Goal: Communication & Community: Answer question/provide support

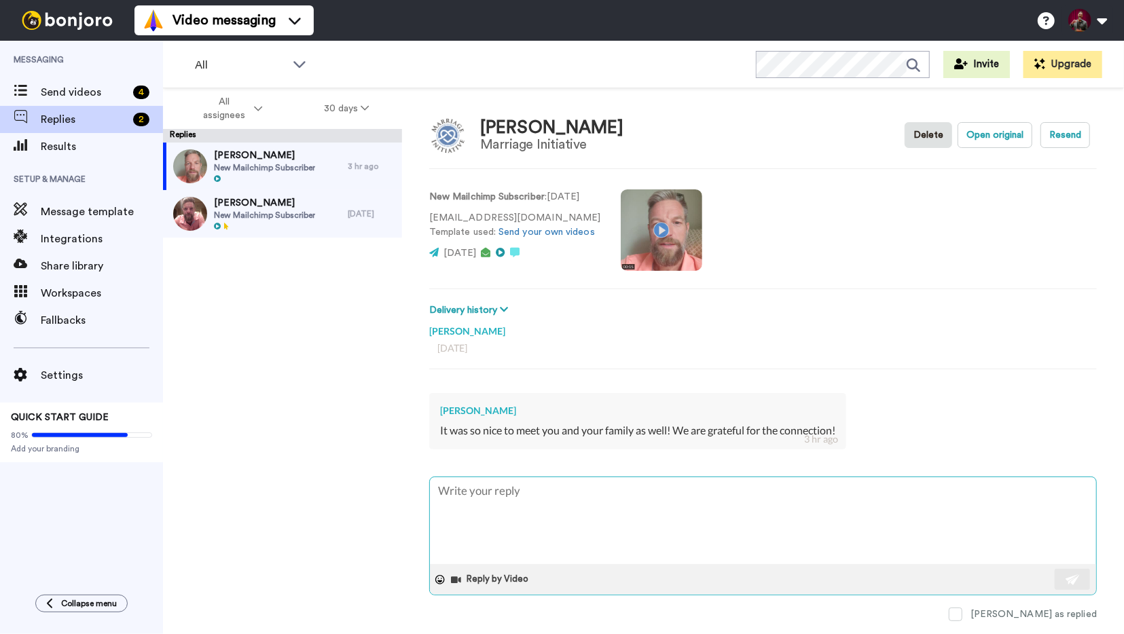
click at [478, 499] on textarea at bounding box center [763, 520] width 666 height 87
type textarea "W"
type textarea "x"
type textarea "We"
type textarea "x"
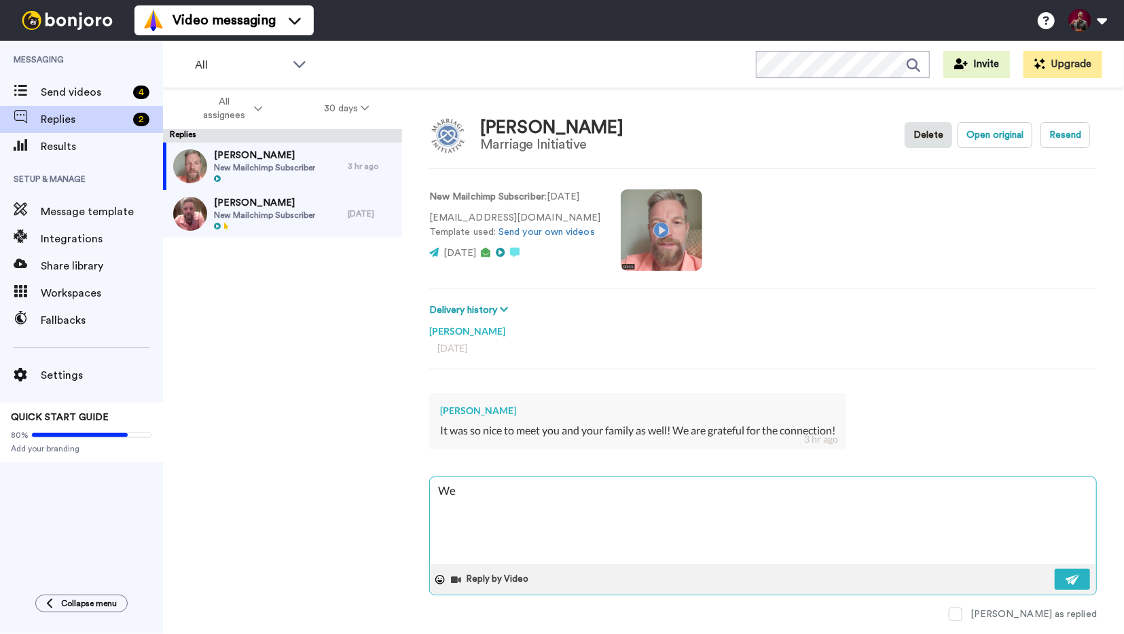
type textarea "We"
type textarea "x"
type textarea "We a"
type textarea "x"
type textarea "We ar"
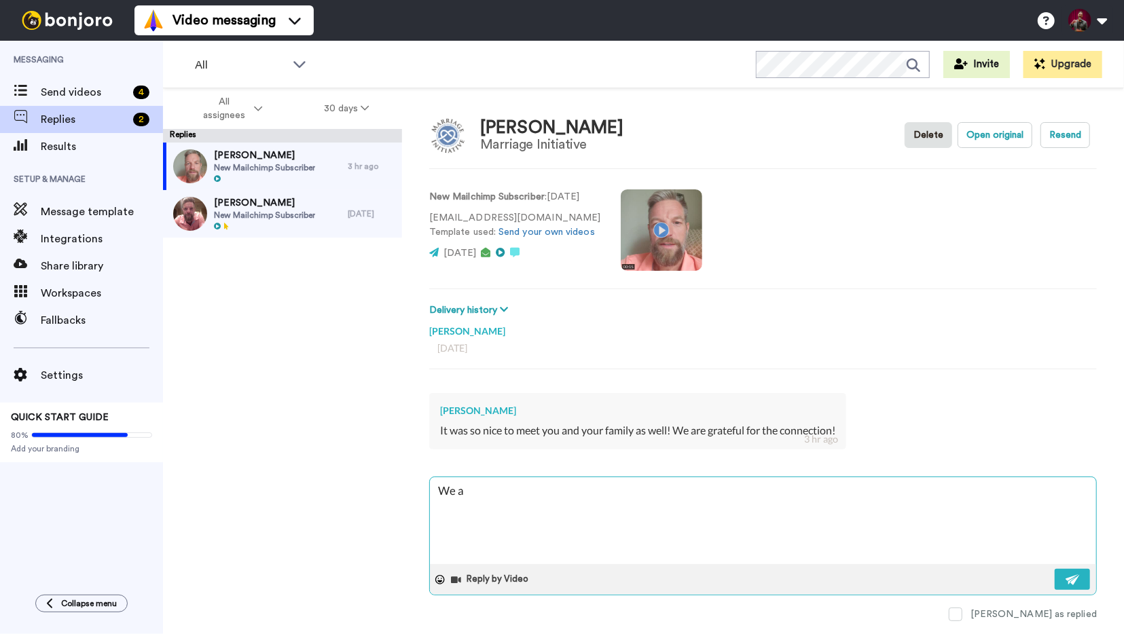
type textarea "x"
type textarea "We are"
type textarea "x"
type textarea "We are"
type textarea "x"
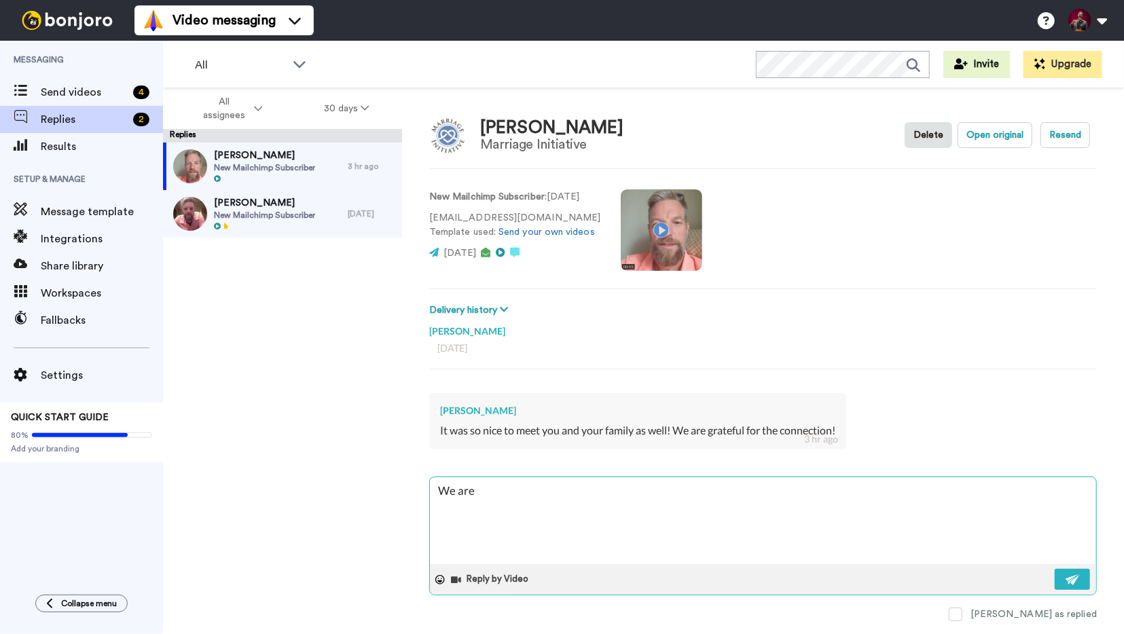
type textarea "We are t"
type textarea "x"
type textarea "We are th"
type textarea "x"
type textarea "We are tha"
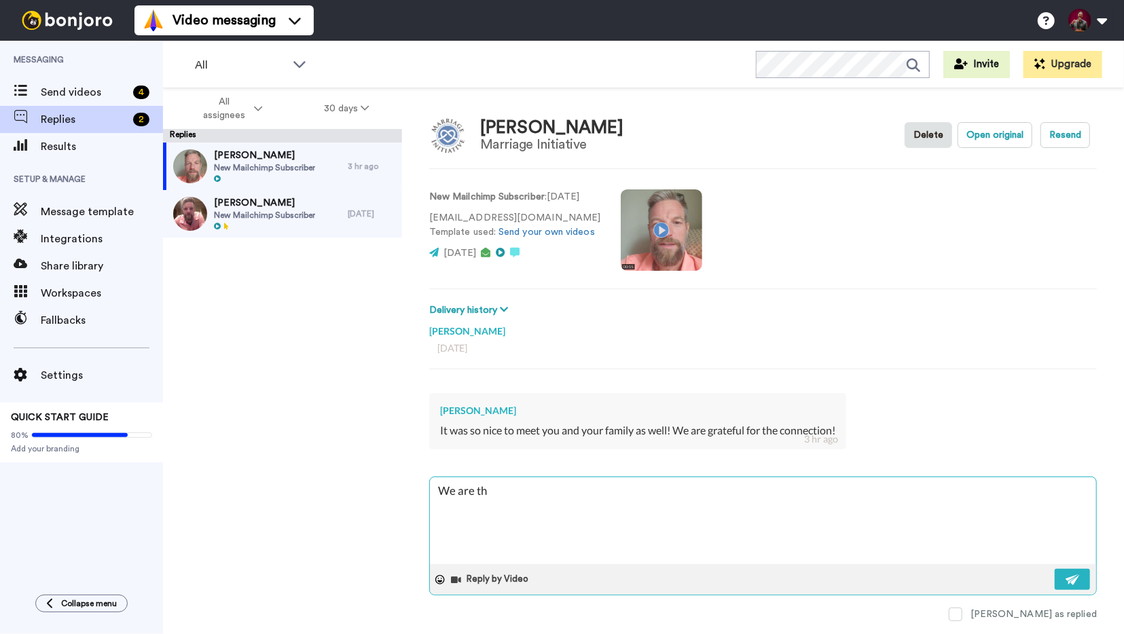
type textarea "x"
type textarea "We are than"
type textarea "x"
type textarea "We are thank"
type textarea "x"
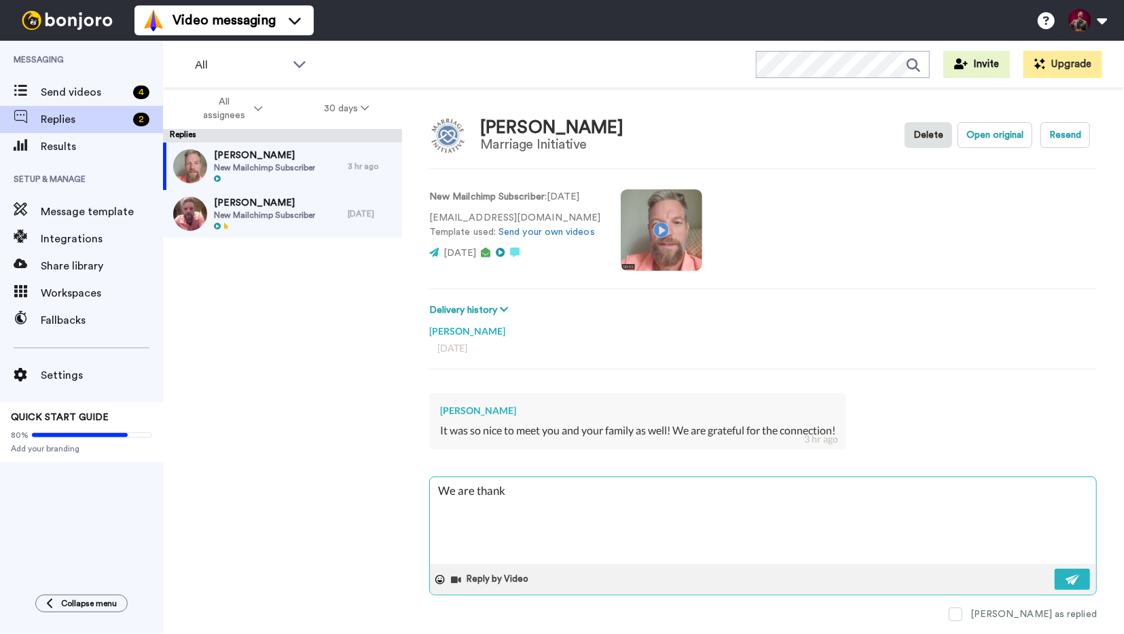
type textarea "We are thankf"
type textarea "x"
type textarea "We are thankfu"
type textarea "x"
type textarea "We are thankful"
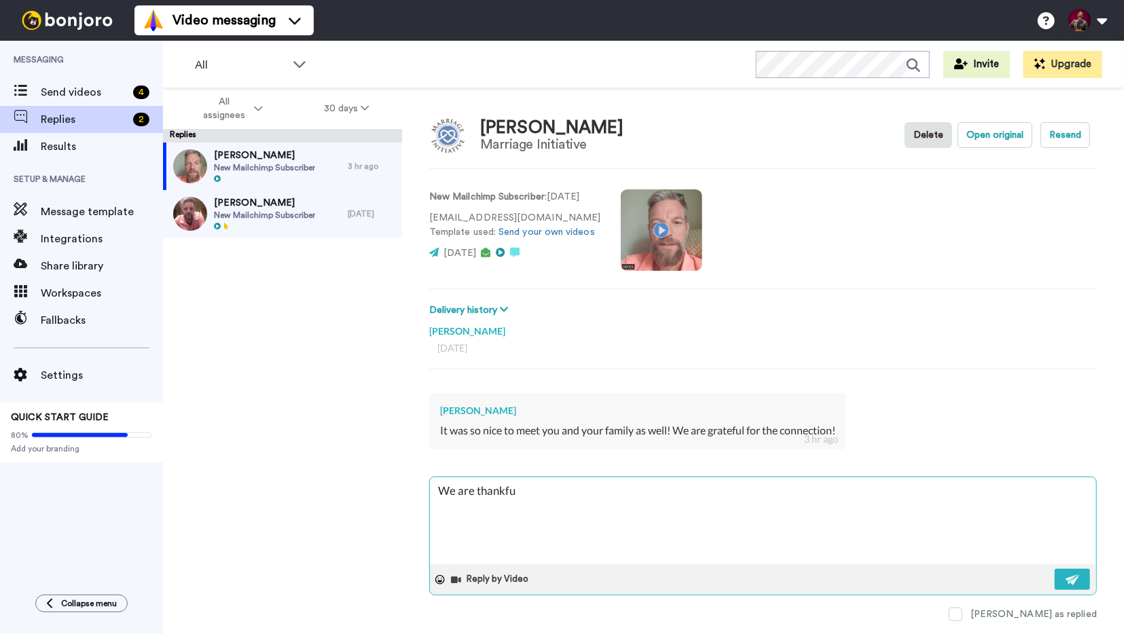
type textarea "x"
type textarea "We are thankful"
type textarea "x"
type textarea "We are thankful f"
type textarea "x"
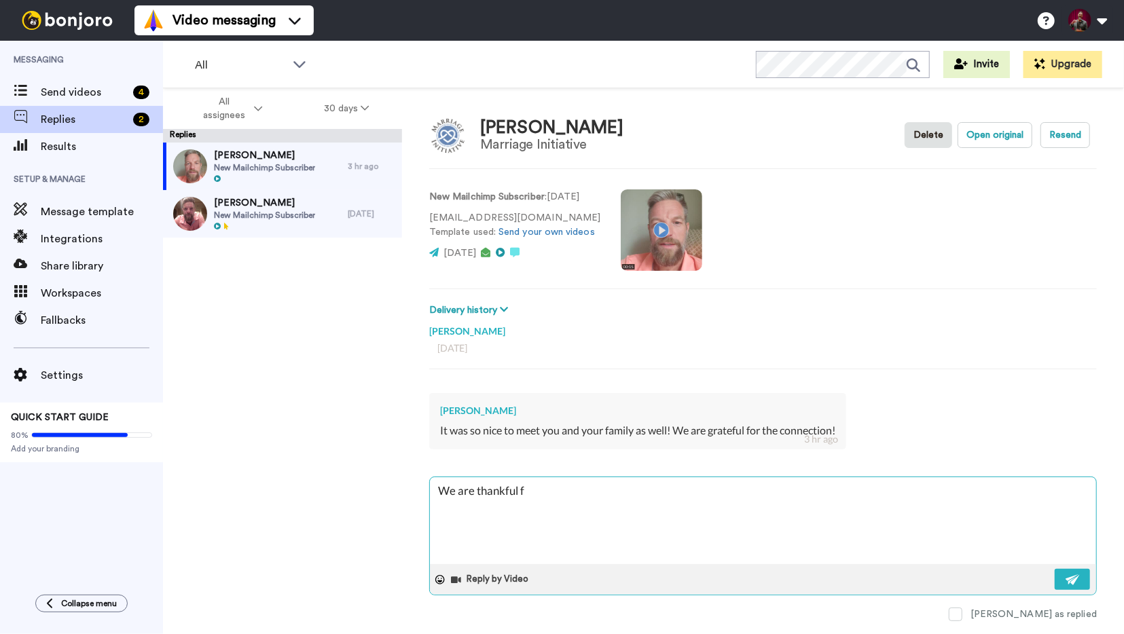
type textarea "We are thankful fo"
type textarea "x"
type textarea "We are thankful for"
type textarea "x"
type textarea "We are thankful for"
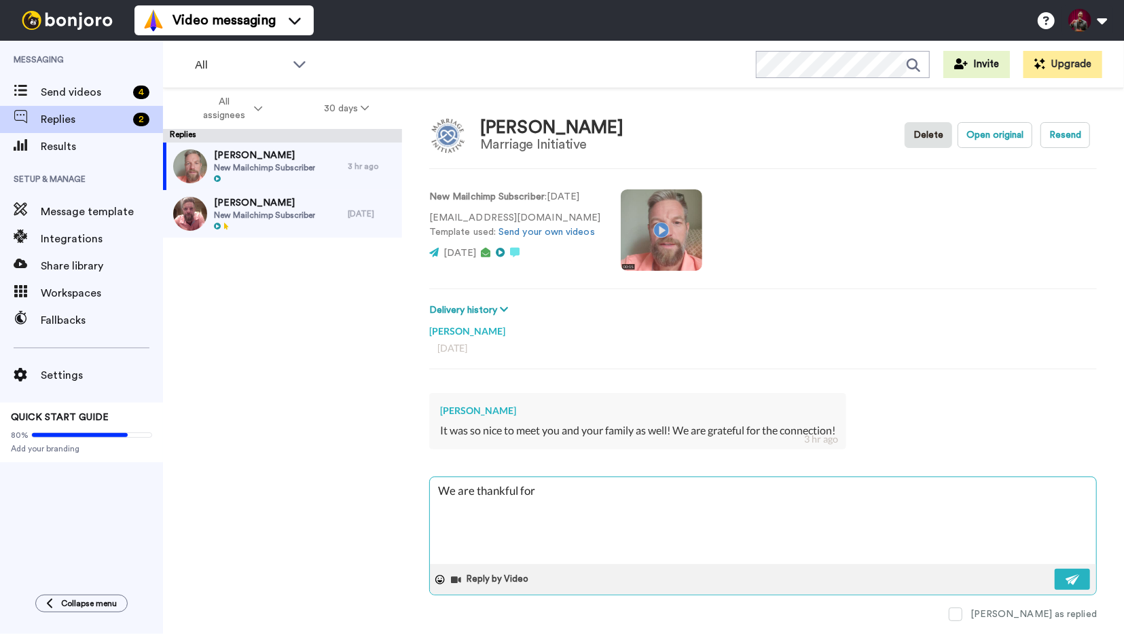
type textarea "x"
type textarea "We are thankful for t"
type textarea "x"
type textarea "We are thankful for th"
type textarea "x"
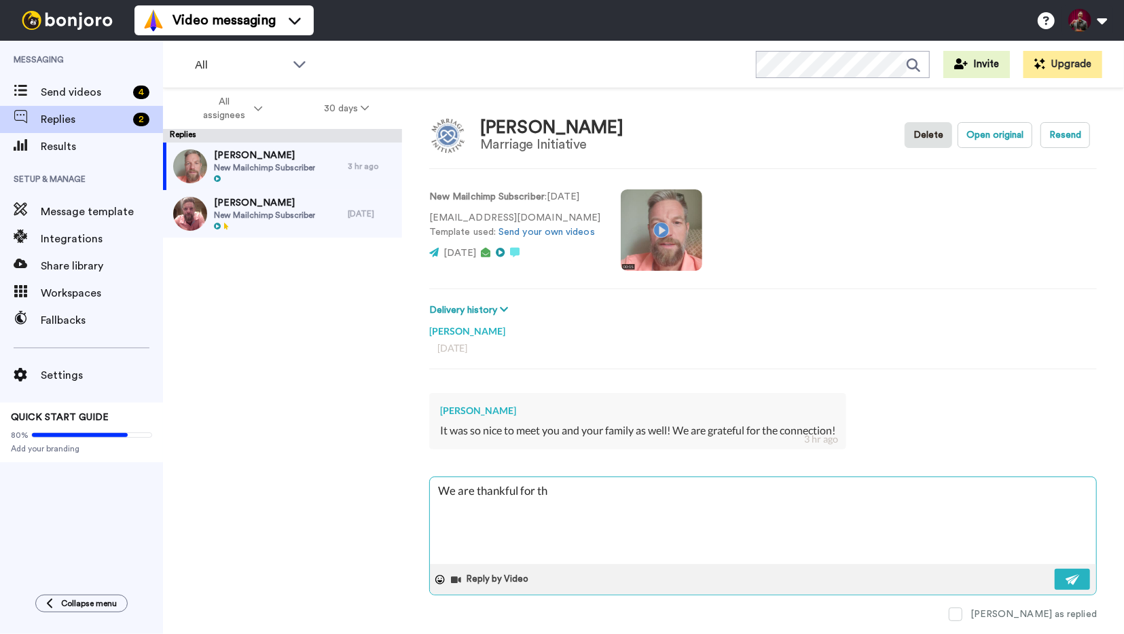
type textarea "We are thankful for the"
type textarea "x"
type textarea "We are thankful for the"
type textarea "x"
type textarea "We are thankful for the p"
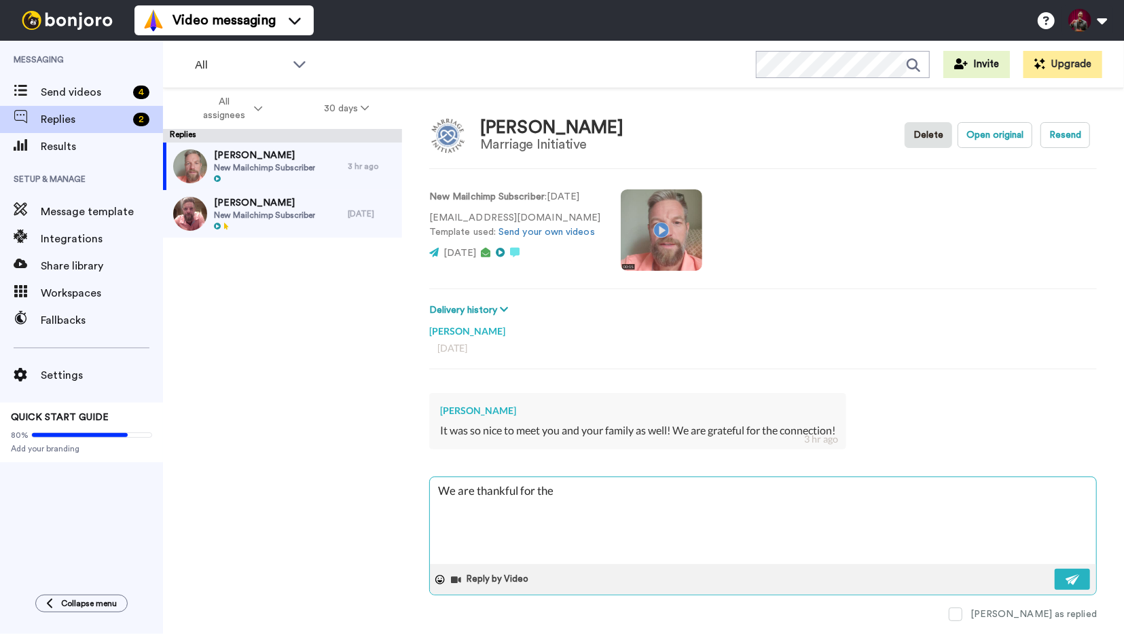
type textarea "x"
type textarea "We are thankful for the"
type textarea "x"
type textarea "We are thankful for the o"
type textarea "x"
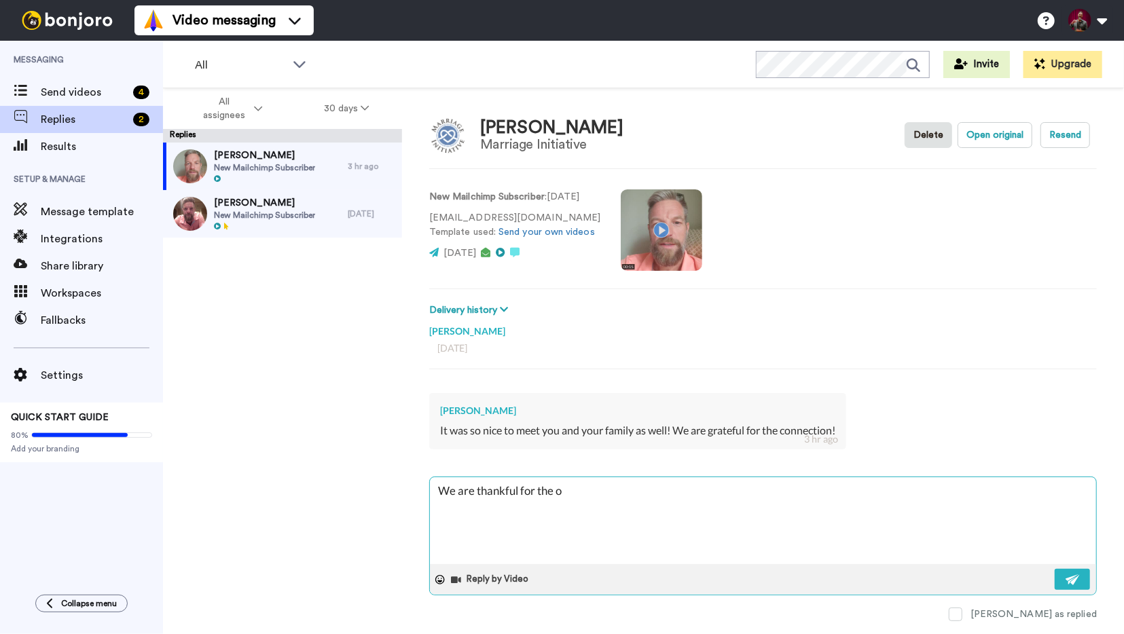
type textarea "We are thankful for the op"
type textarea "x"
type textarea "We are thankful for the opp"
type textarea "x"
type textarea "We are thankful for the oppo"
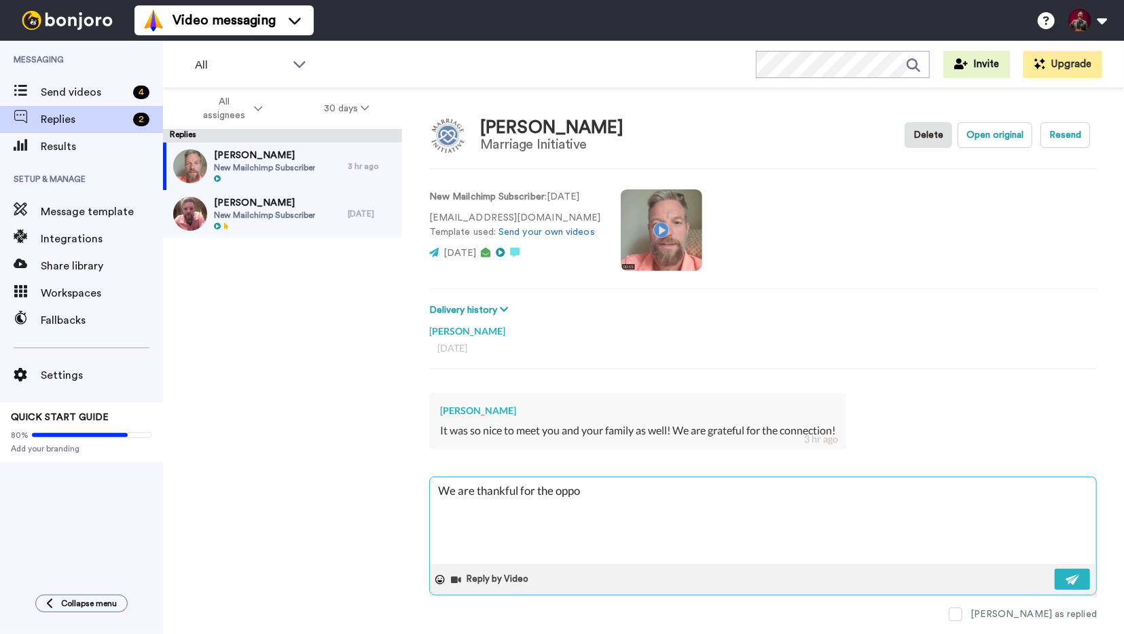
type textarea "x"
type textarea "We are thankful for the oppor"
type textarea "x"
type textarea "We are thankful for the opport"
type textarea "x"
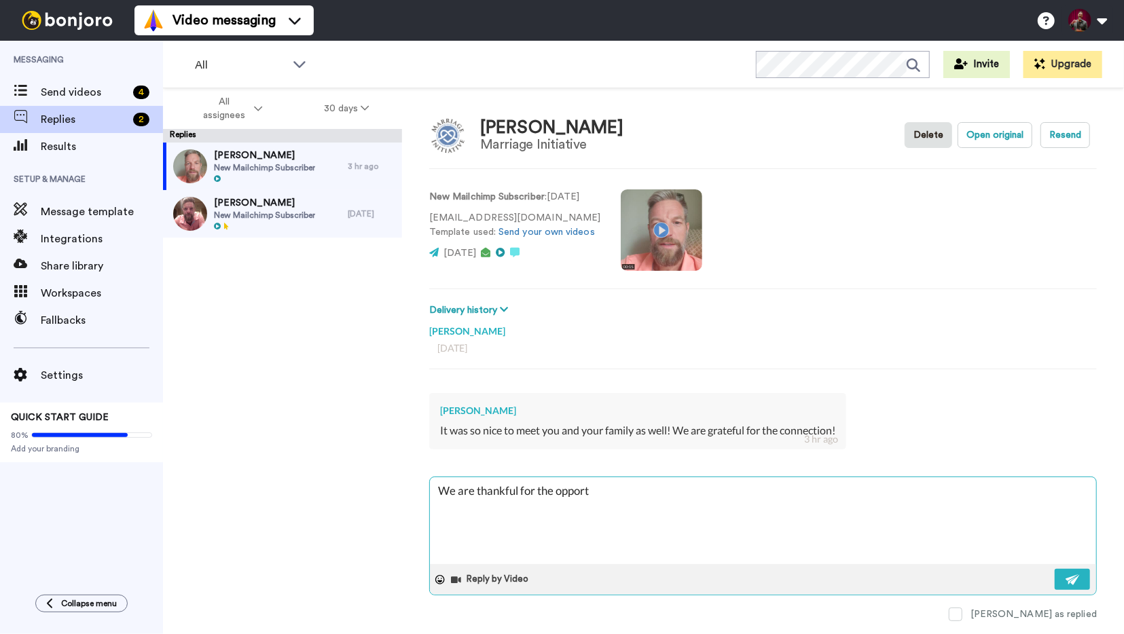
type textarea "We are thankful for the opportu"
type textarea "x"
type textarea "We are thankful for the opportun"
type textarea "x"
type textarea "We are thankful for the opportuni"
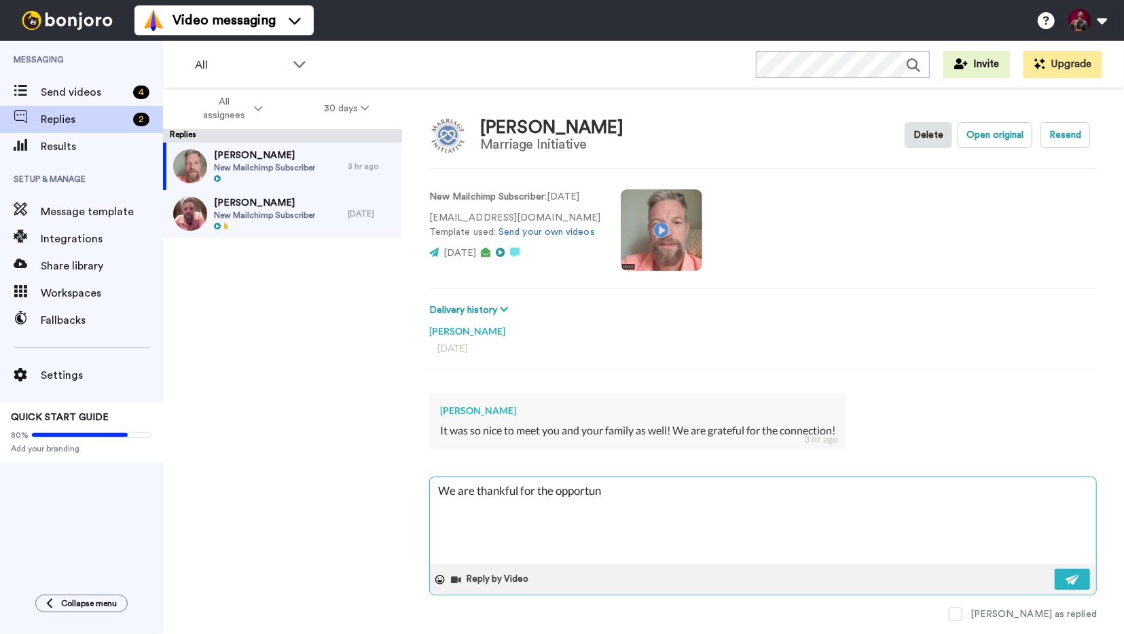
type textarea "x"
type textarea "We are thankful for the opportunit"
type textarea "x"
type textarea "We are thankful for the opportunity"
type textarea "x"
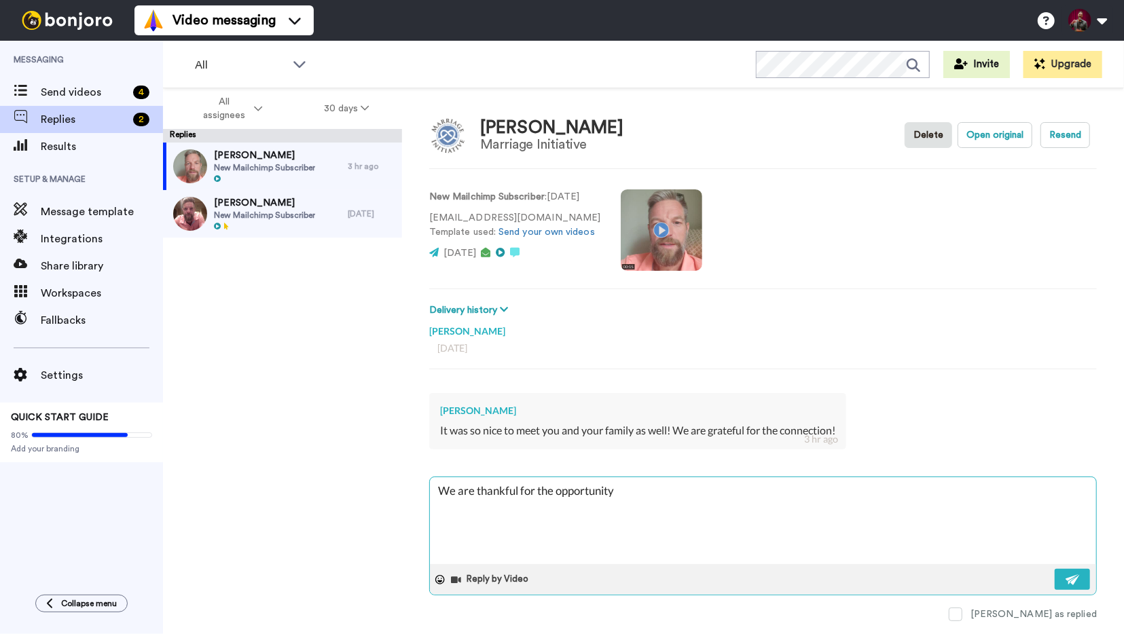
type textarea "We are thankful for the opportunity"
type textarea "x"
type textarea "We are thankful for the opportunity t"
type textarea "x"
type textarea "We are thankful for the opportunity to"
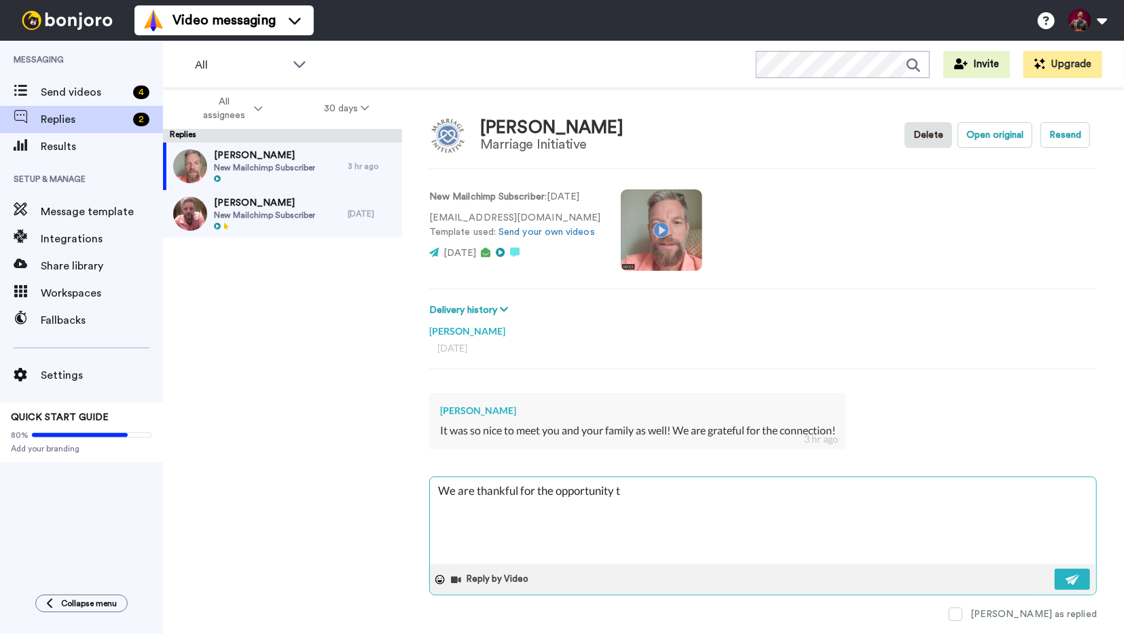
type textarea "x"
type textarea "We are thankful for the opportunity to"
type textarea "x"
type textarea "We are thankful for the opportunity to m"
type textarea "x"
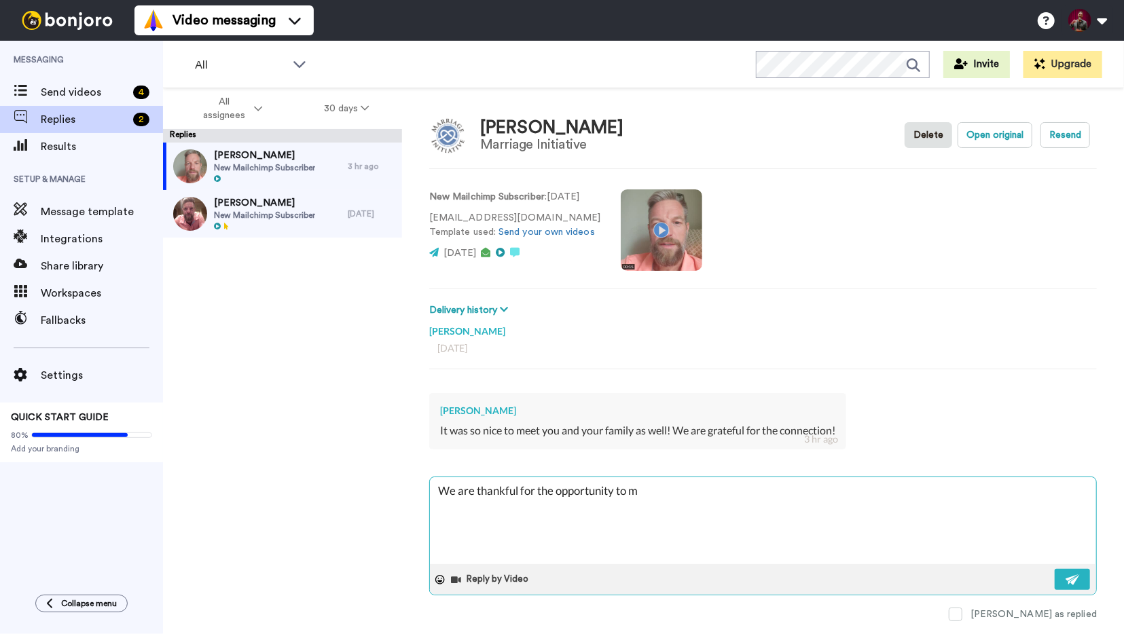
type textarea "We are thankful for the opportunity to me"
type textarea "x"
type textarea "We are thankful for the opportunity to mee"
type textarea "x"
type textarea "We are thankful for the opportunity to meet"
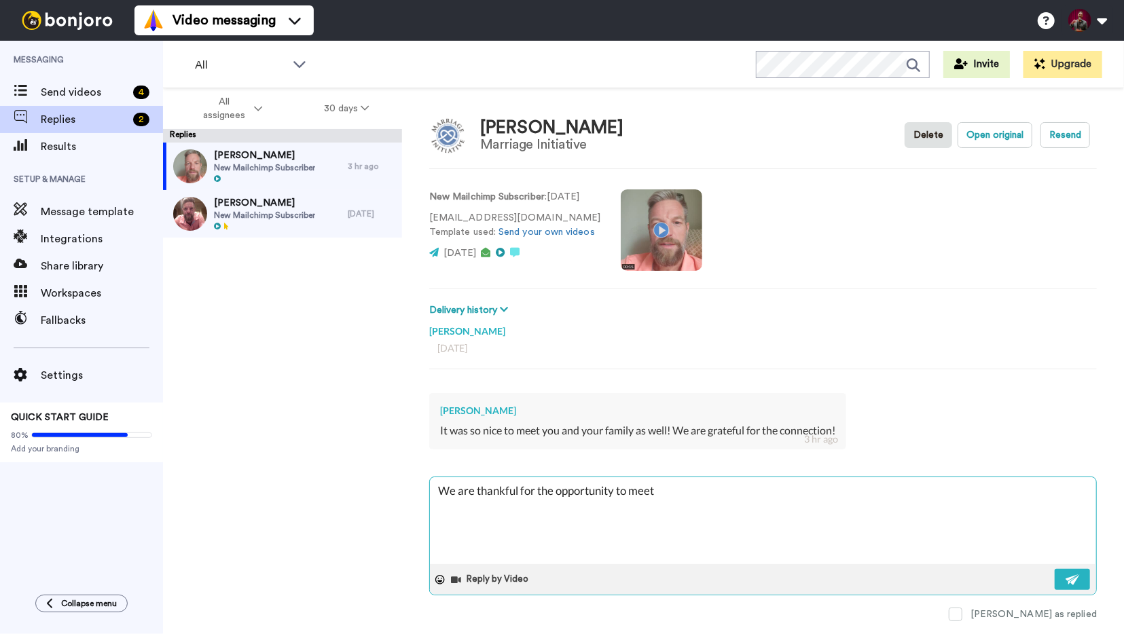
type textarea "x"
type textarea "We are thankful for the opportunity to meet"
type textarea "x"
type textarea "We are thankful for the opportunity to meet y"
type textarea "x"
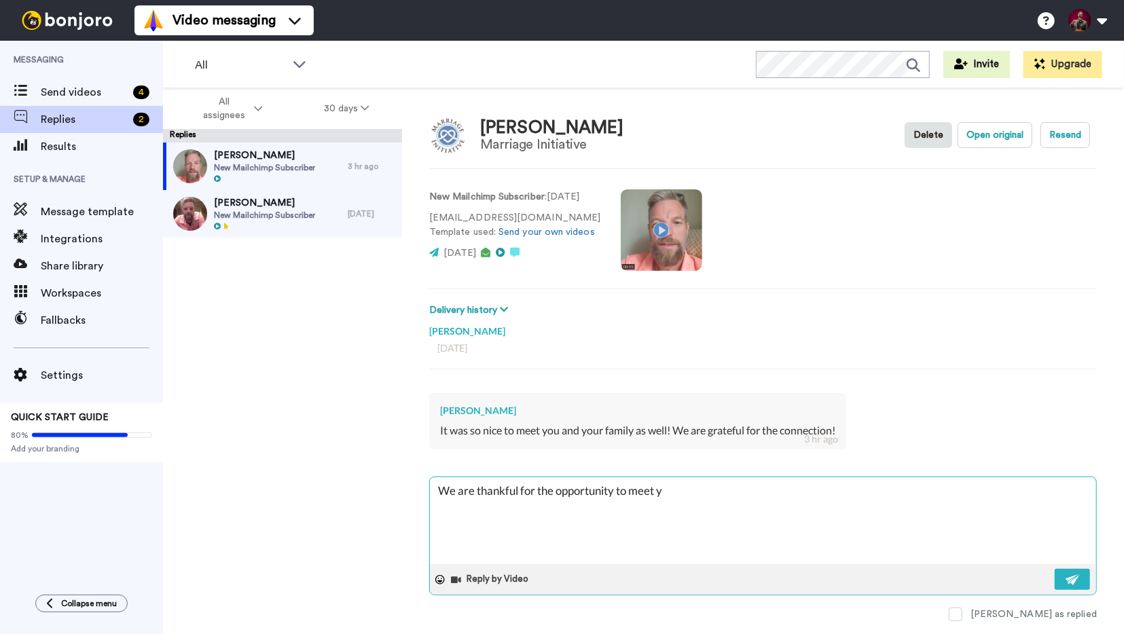
type textarea "We are thankful for the opportunity to meet yo"
type textarea "x"
type textarea "We are thankful for the opportunity to meet you"
type textarea "x"
type textarea "We are thankful for the opportunity to meet you a"
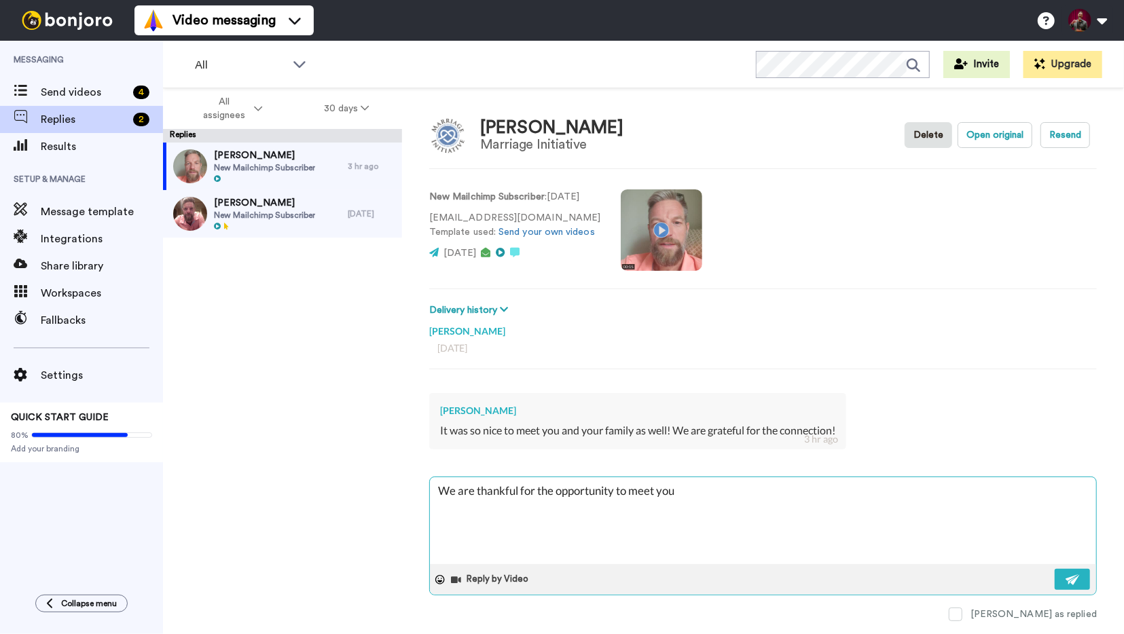
type textarea "x"
type textarea "We are thankful for the opportunity to meet you al"
type textarea "x"
type textarea "We are thankful for the opportunity to meet you all"
type textarea "x"
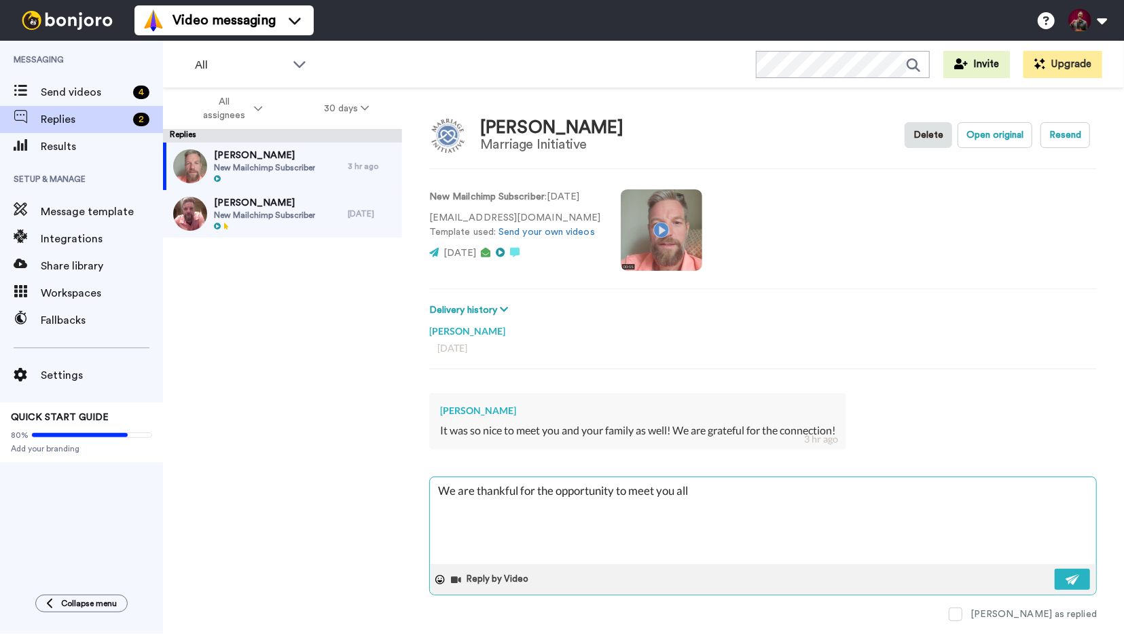
type textarea "We are thankful for the opportunity to meet you all"
type textarea "x"
type textarea "We are thankful for the opportunity to meet you all"
type textarea "x"
type textarea "We are thankful for the opportunity to meet you all,"
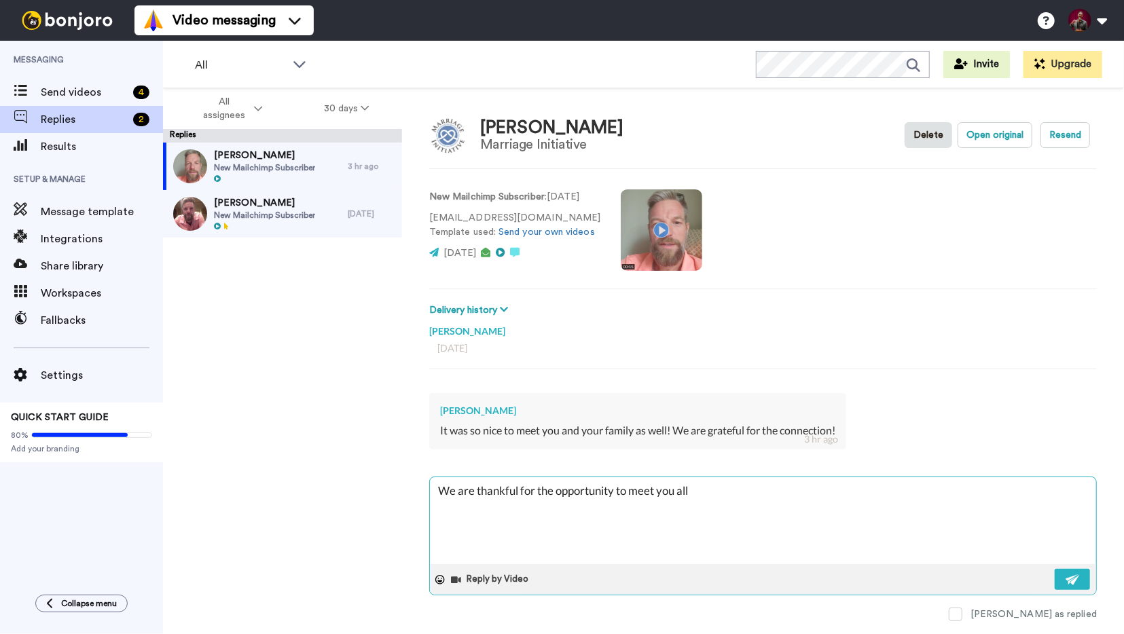
type textarea "x"
type textarea "We are thankful for the opportunity to meet you all,"
type textarea "x"
type textarea "We are thankful for the opportunity to meet you all, a"
type textarea "x"
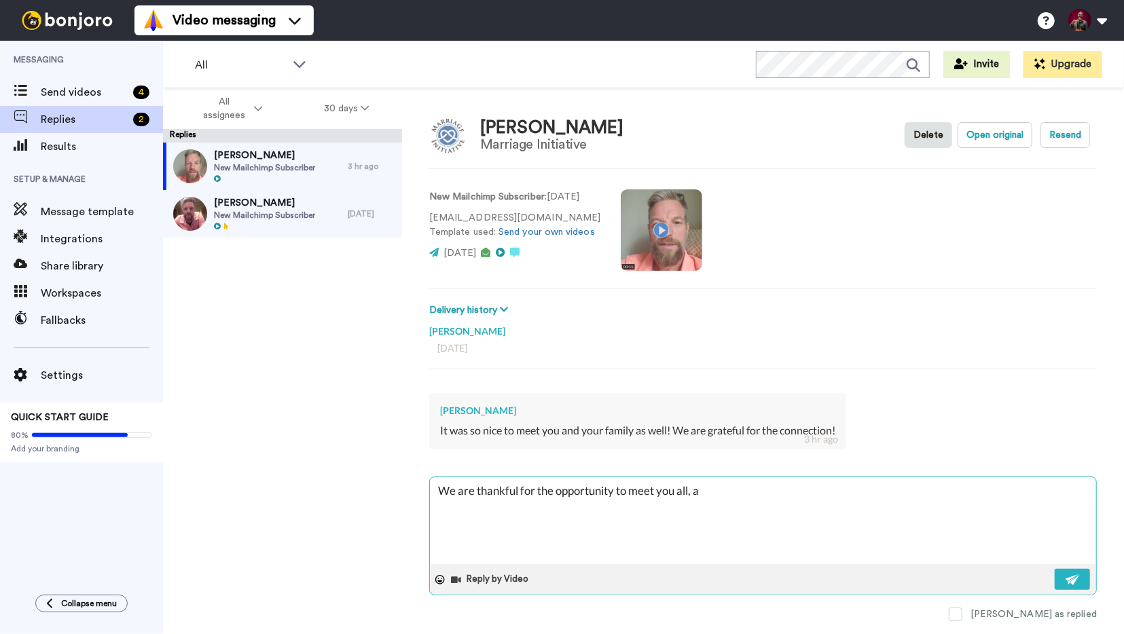
type textarea "We are thankful for the opportunity to meet you all, an"
type textarea "x"
type textarea "We are thankful for the opportunity to meet you all, and"
type textarea "x"
type textarea "We are thankful for the opportunity to meet you all, and"
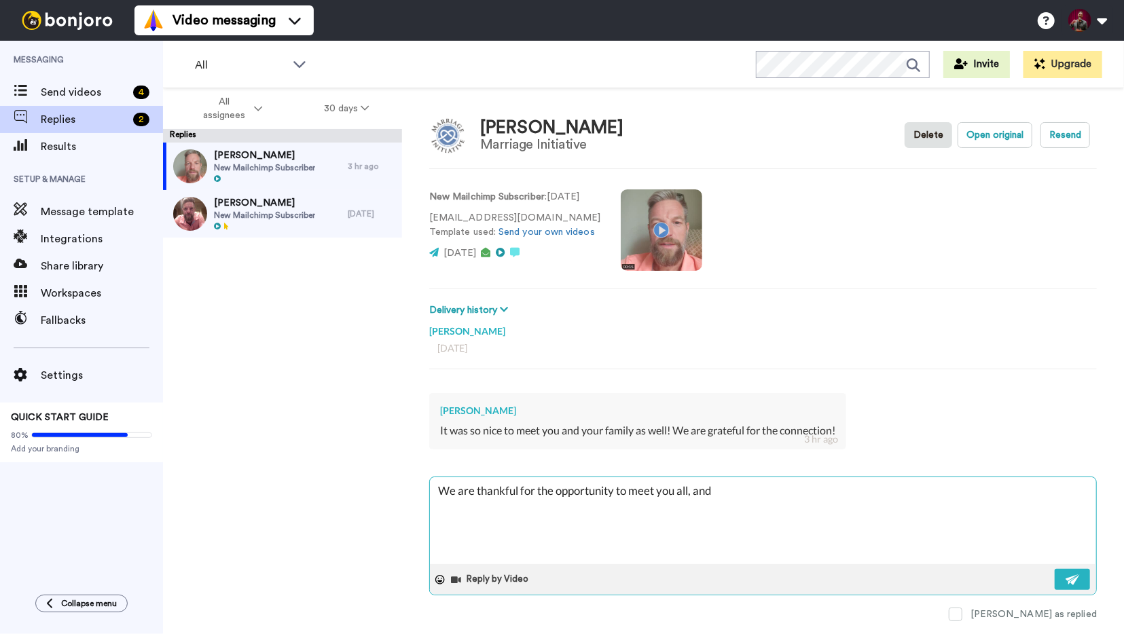
type textarea "x"
type textarea "We are thankful for the opportunity to meet you all, and I"
type textarea "x"
type textarea "We are thankful for the opportunity to meet you all, and I"
type textarea "x"
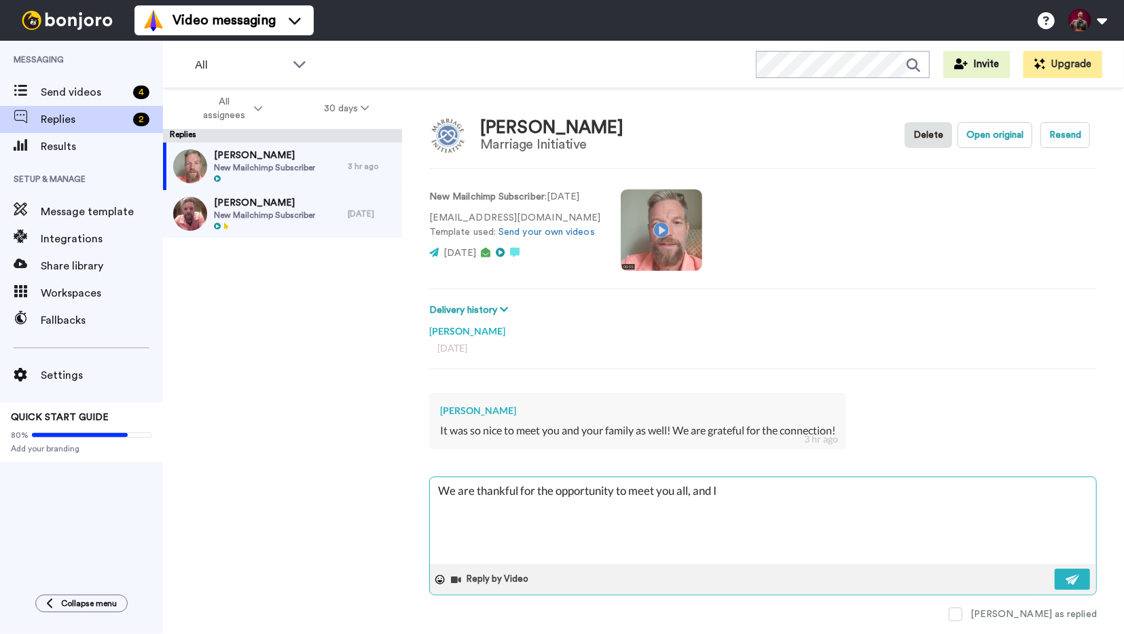
type textarea "We are thankful for the opportunity to meet you all, and I h"
type textarea "x"
type textarea "We are thankful for the opportunity to meet you all, and I"
type textarea "x"
type textarea "We are thankful for the opportunity to meet you all, and I d"
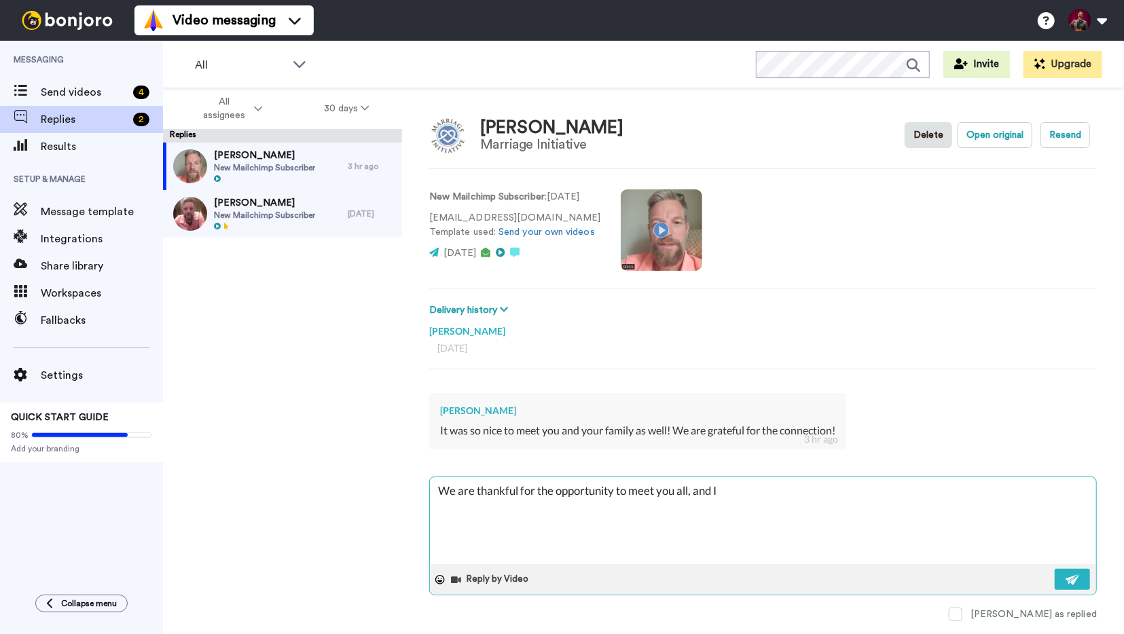
type textarea "x"
type textarea "We are thankful for the opportunity to meet you all, and I do"
type textarea "x"
type textarea "We are thankful for the opportunity to meet you all, and I do"
type textarea "x"
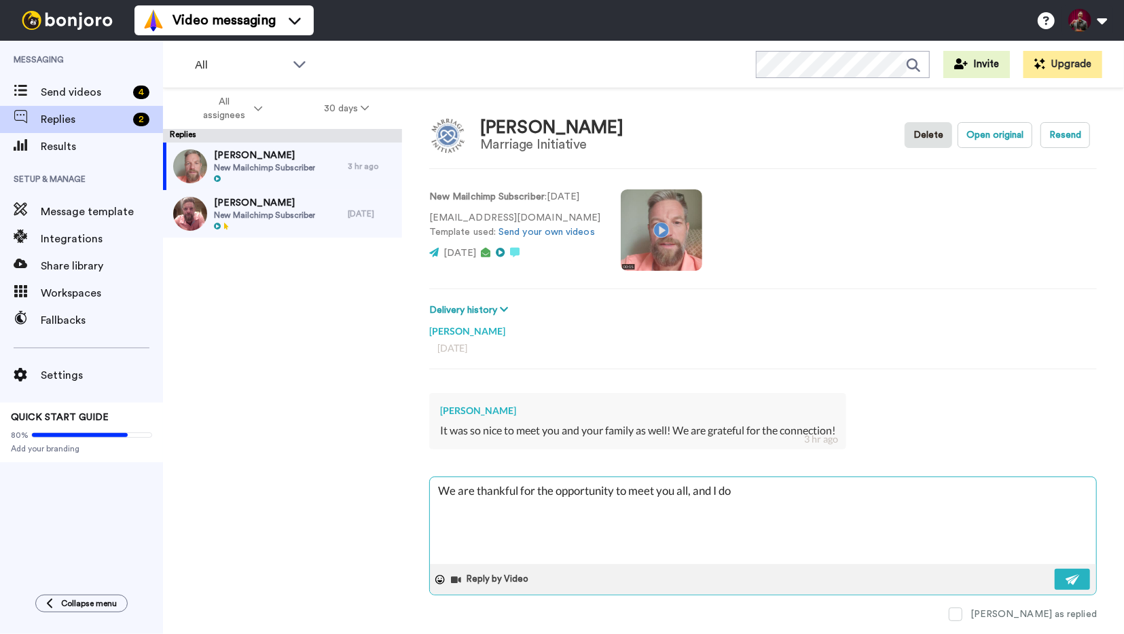
type textarea "We are thankful for the opportunity to meet you all, and I do p"
type textarea "x"
type textarea "We are thankful for the opportunity to meet you all, and I do"
type textarea "x"
type textarea "We are thankful for the opportunity to meet you all, and I do h"
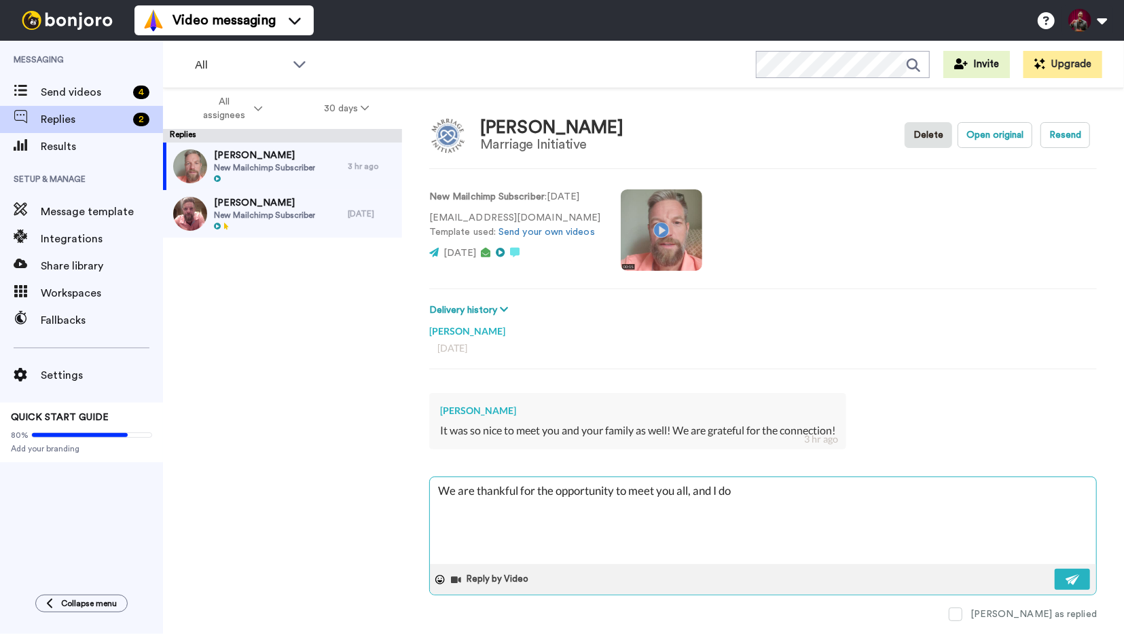
type textarea "x"
type textarea "We are thankful for the opportunity to meet you all, and I do ho"
type textarea "x"
type textarea "We are thankful for the opportunity to meet you all, and I do hop"
type textarea "x"
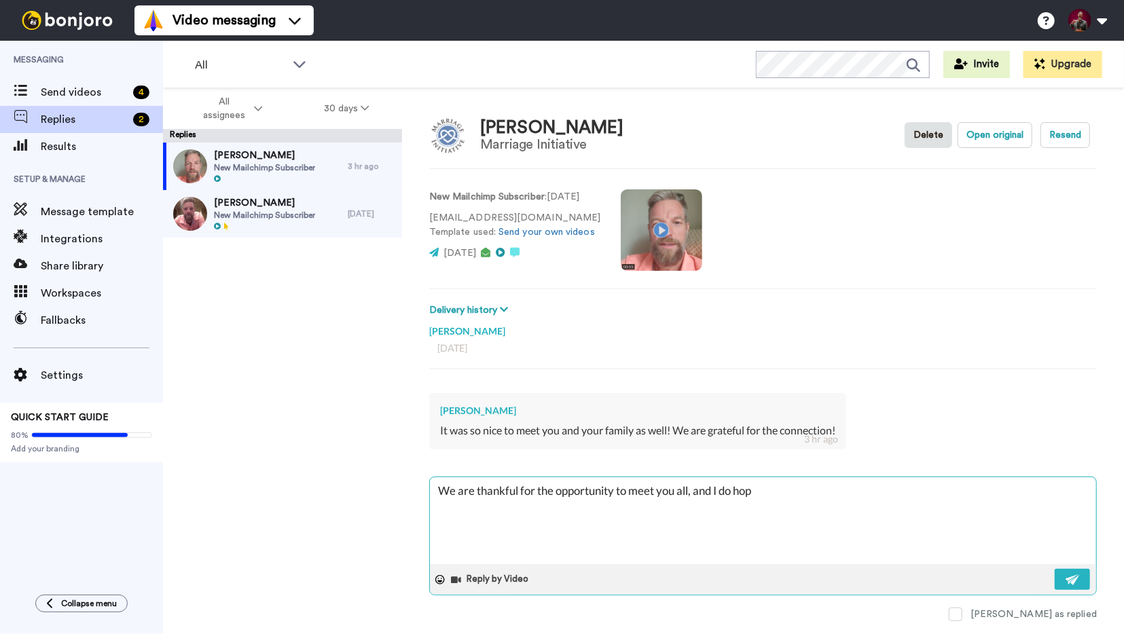
type textarea "We are thankful for the opportunity to meet you all, and I do hope"
type textarea "x"
type textarea "We are thankful for the opportunity to meet you all, and I do hope"
type textarea "x"
type textarea "We are thankful for the opportunity to meet you all, and I do"
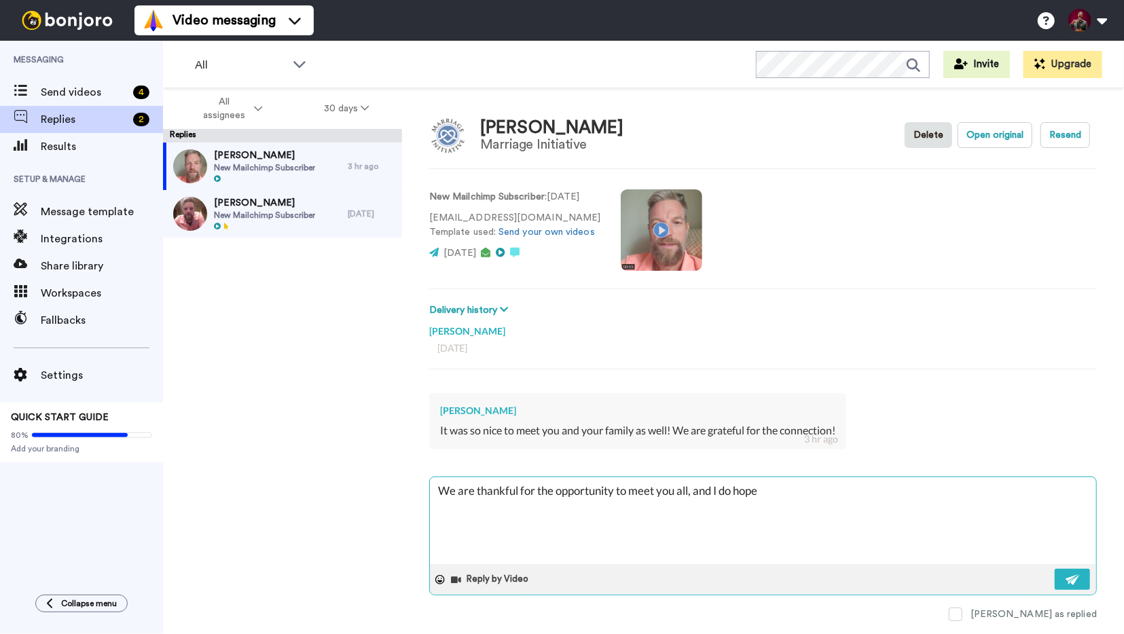
type textarea "x"
type textarea "We are thankful for the opportunity to meet you all, and I"
type textarea "x"
type textarea "We are thankful for the opportunity to meet you all, and I h"
type textarea "x"
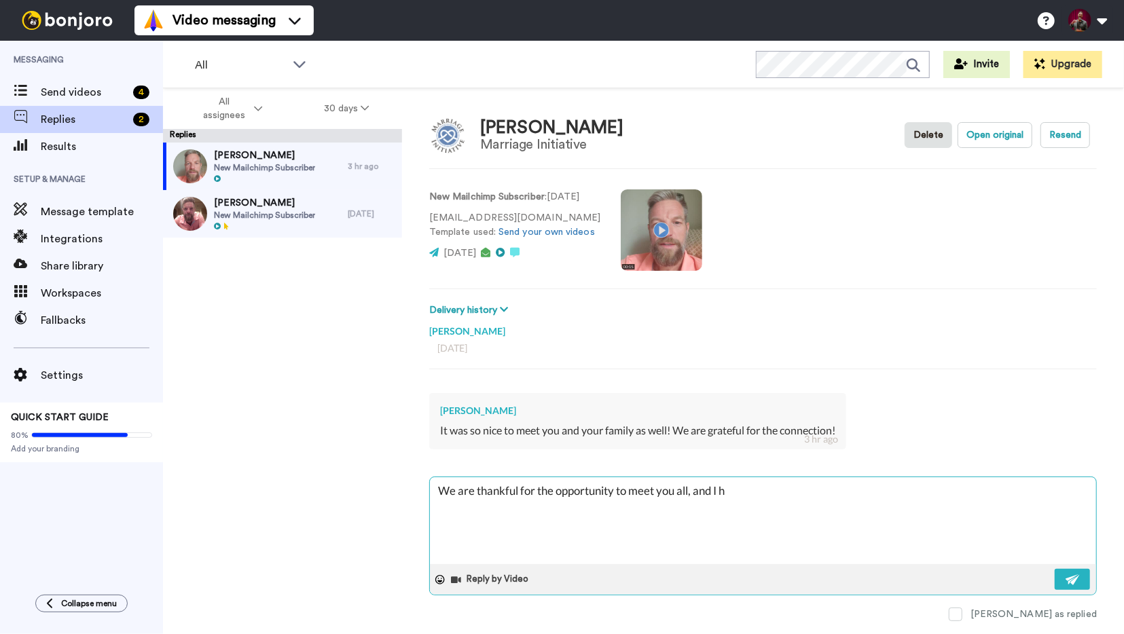
type textarea "We are thankful for the opportunity to meet you all, and I ho"
type textarea "x"
type textarea "We are thankful for the opportunity to meet you all, and I hop"
type textarea "x"
type textarea "We are thankful for the opportunity to meet you all, and I hope"
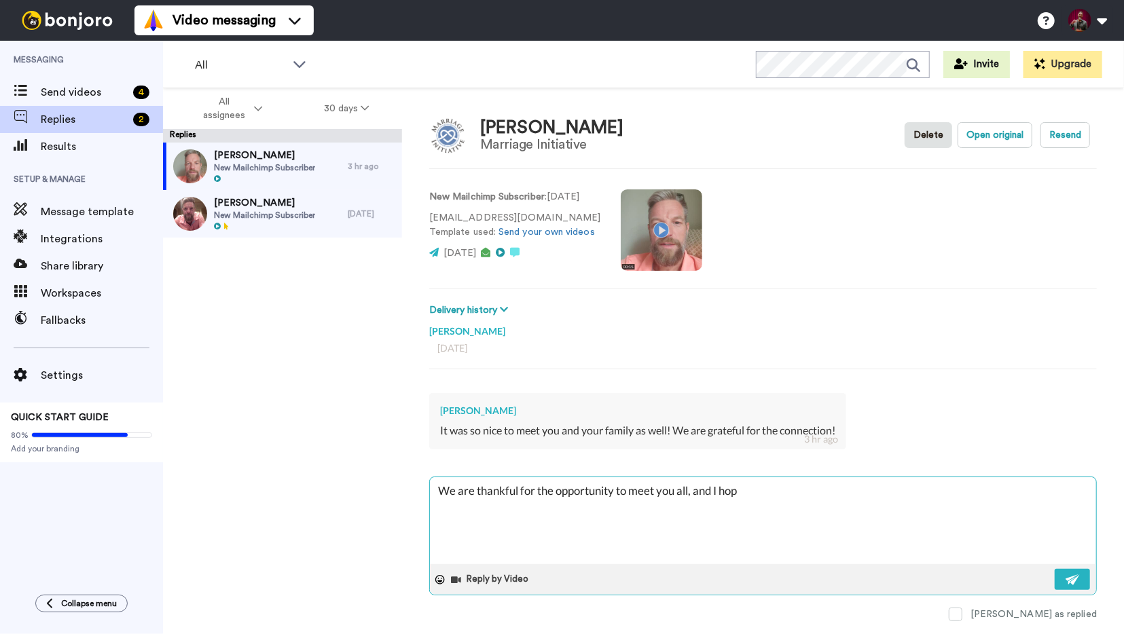
type textarea "x"
type textarea "We are thankful for the opportunity to meet you all, and I hope"
type textarea "x"
type textarea "We are thankful for the opportunity to meet you all, and I hope t"
type textarea "x"
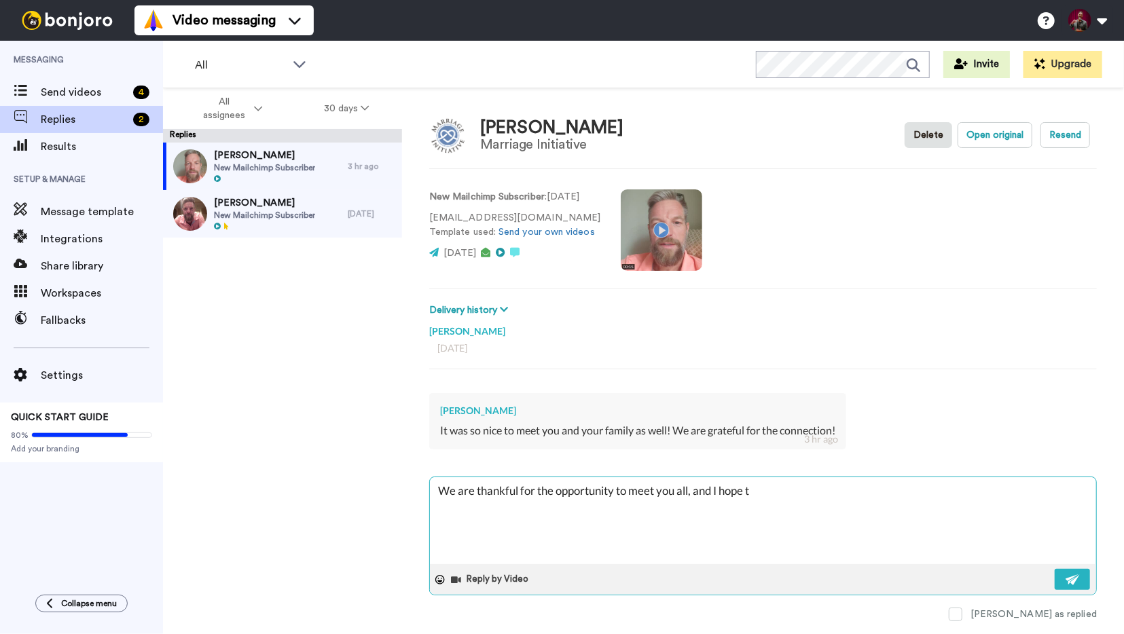
type textarea "We are thankful for the opportunity to meet you all, and I hope th"
type textarea "x"
type textarea "We are thankful for the opportunity to meet you all, and I hope the"
type textarea "x"
type textarea "We are thankful for the opportunity to meet you all, and I hope the"
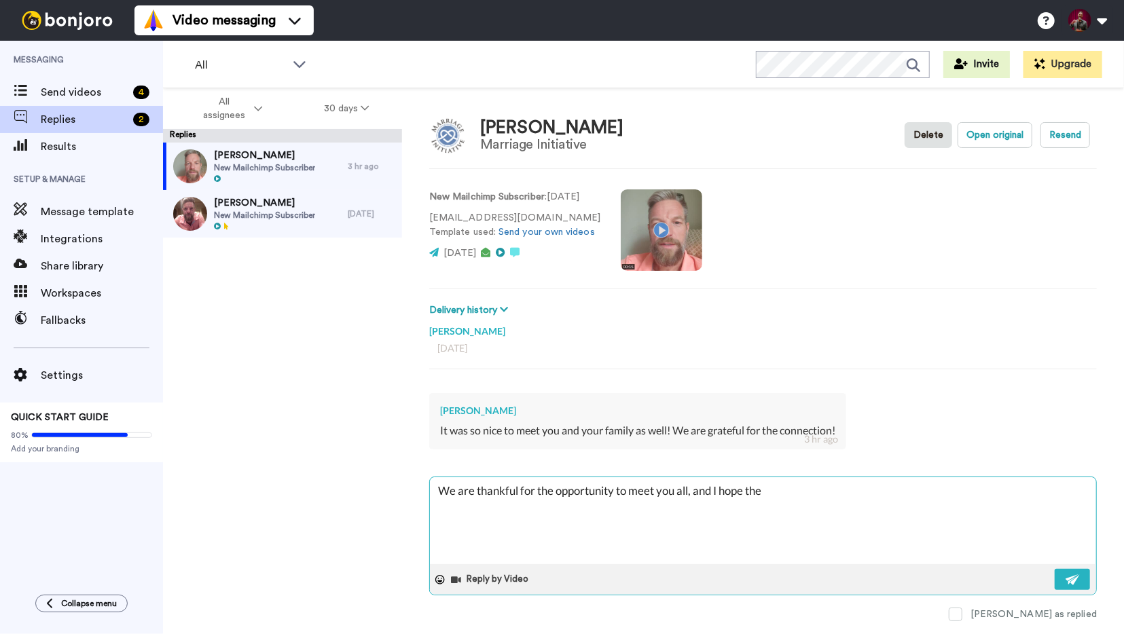
type textarea "x"
type textarea "We are thankful for the opportunity to meet you all, and I hope the g"
type textarea "x"
type textarea "We are thankful for the opportunity to meet you all, and I hope the gi"
type textarea "x"
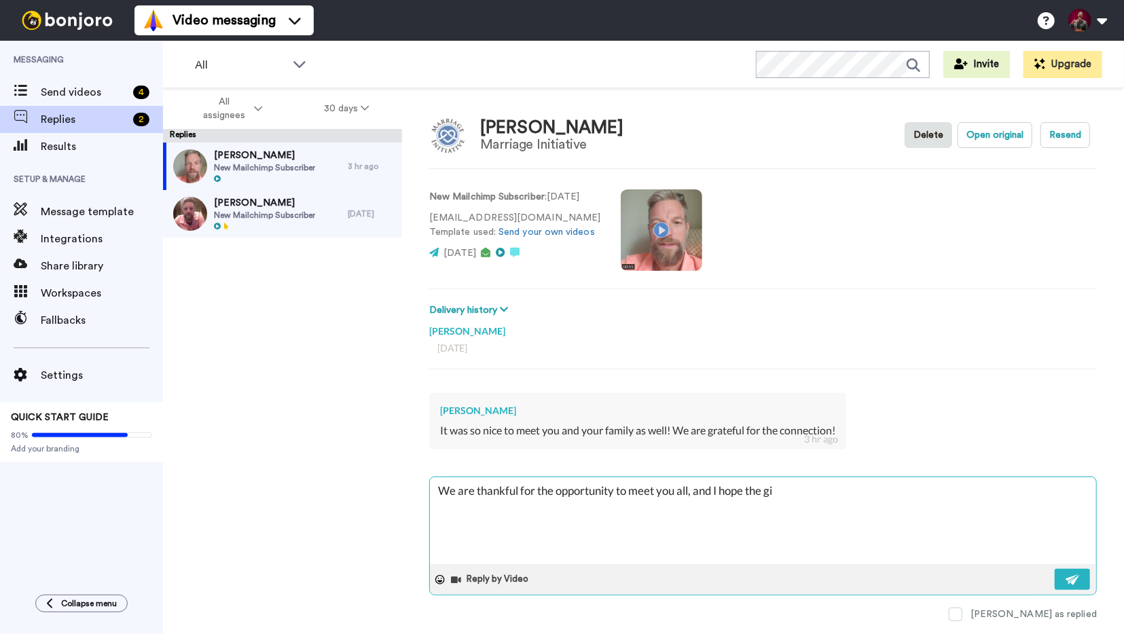
type textarea "We are thankful for the opportunity to meet you all, and I hope the gir"
type textarea "x"
type textarea "We are thankful for the opportunity to meet you all, and I hope the girl"
type textarea "x"
type textarea "We are thankful for the opportunity to meet you all, and I hope the girls"
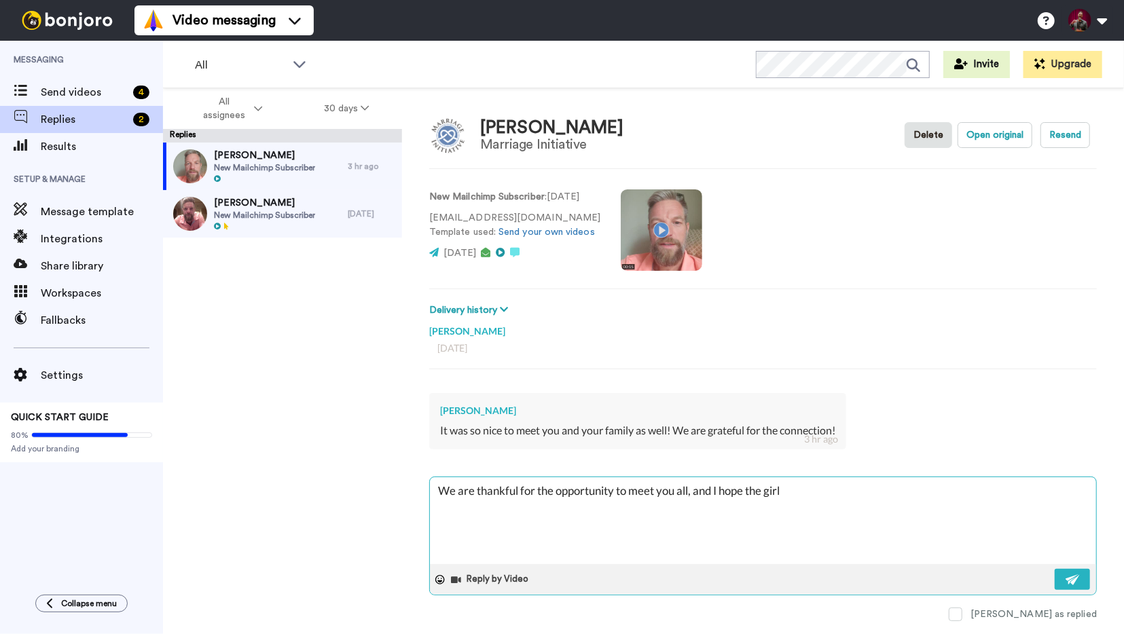
type textarea "x"
type textarea "We are thankful for the opportunity to meet you all, and I hope the girls"
type textarea "x"
type textarea "We are thankful for the opportunity to meet you all, and I hope the girls w"
type textarea "x"
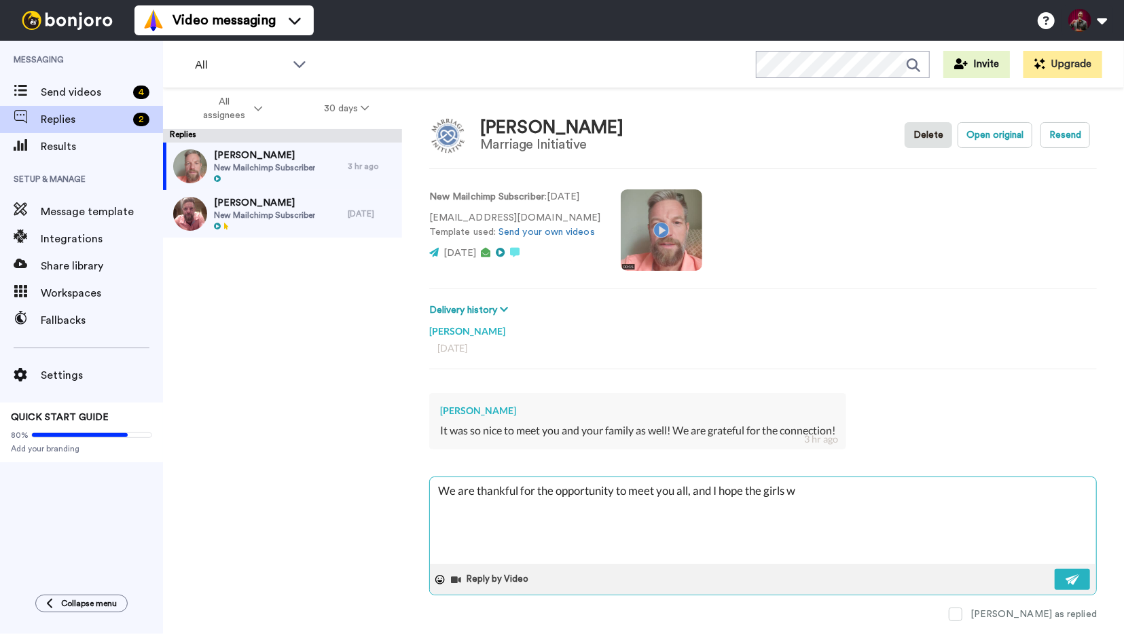
type textarea "We are thankful for the opportunity to meet you all, and I hope the girls wi"
type textarea "x"
type textarea "We are thankful for the opportunity to meet you all, and I hope the girls wil"
type textarea "x"
type textarea "We are thankful for the opportunity to meet you all, and I hope the girls will"
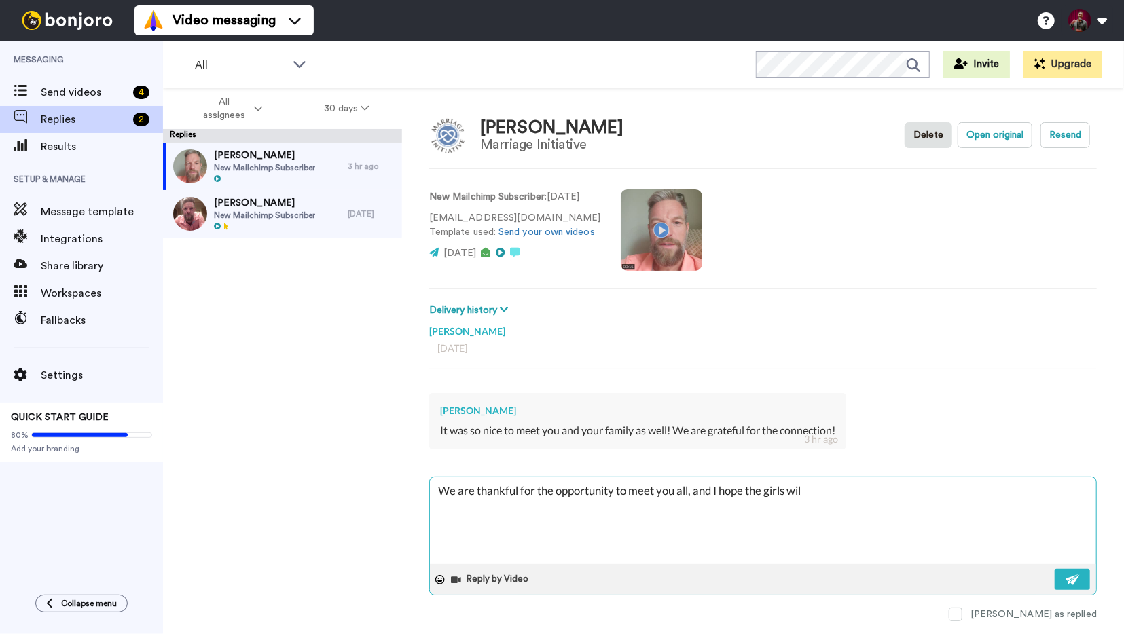
type textarea "x"
type textarea "We are thankful for the opportunity to meet you all, and I hope the girls will"
type textarea "x"
type textarea "We are thankful for the opportunity to meet you all, and I hope the girls will s"
type textarea "x"
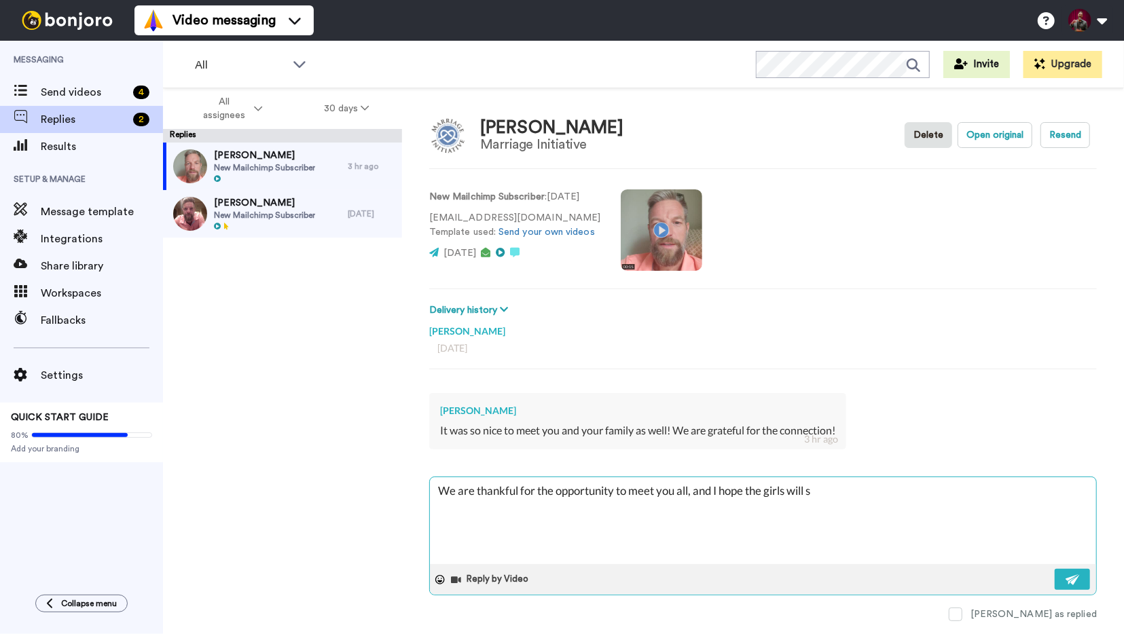
type textarea "We are thankful for the opportunity to meet you all, and I hope the girls will …"
type textarea "x"
type textarea "We are thankful for the opportunity to meet you all, and I hope the girls will …"
type textarea "x"
type textarea "We are thankful for the opportunity to meet you all, and I hope the girls will …"
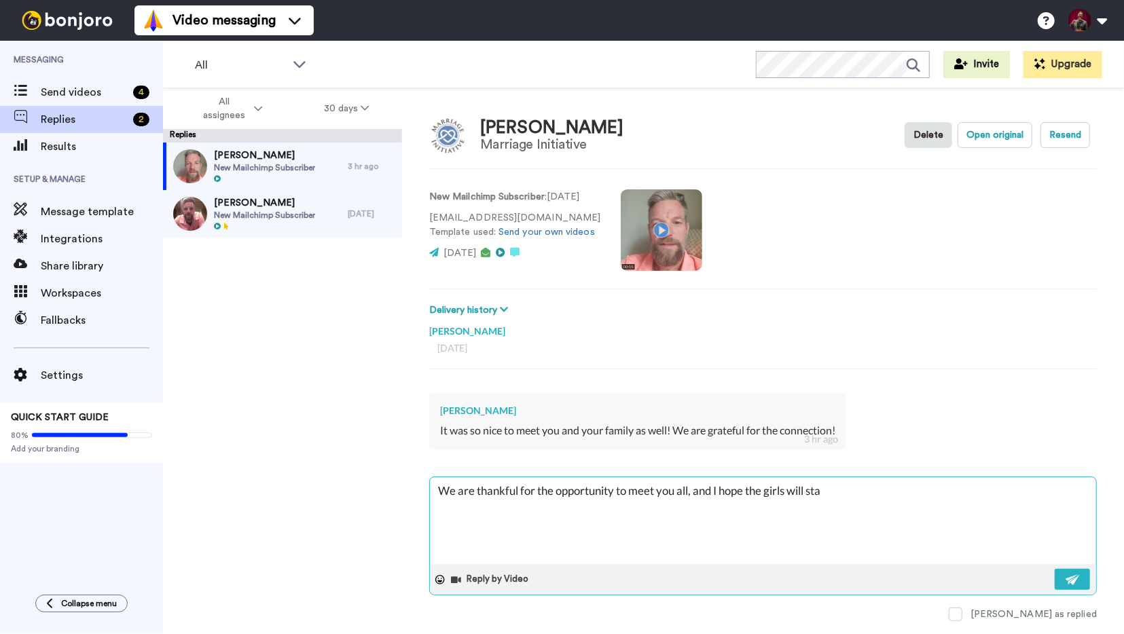
type textarea "x"
click at [1072, 582] on img at bounding box center [1073, 580] width 15 height 11
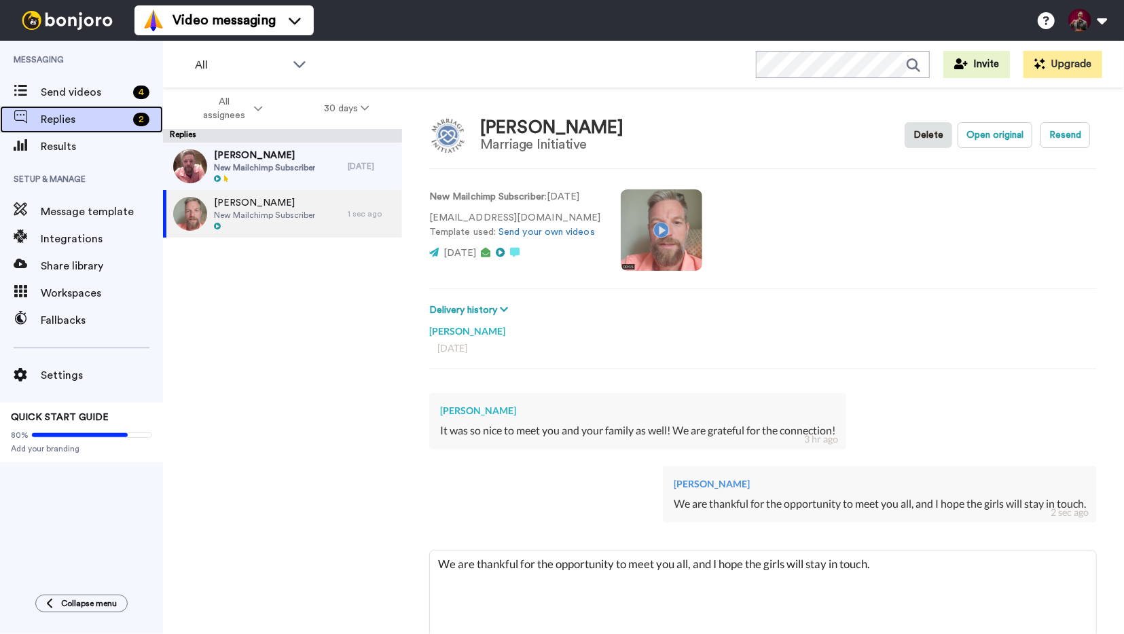
click at [47, 121] on span "Replies" at bounding box center [84, 119] width 87 height 16
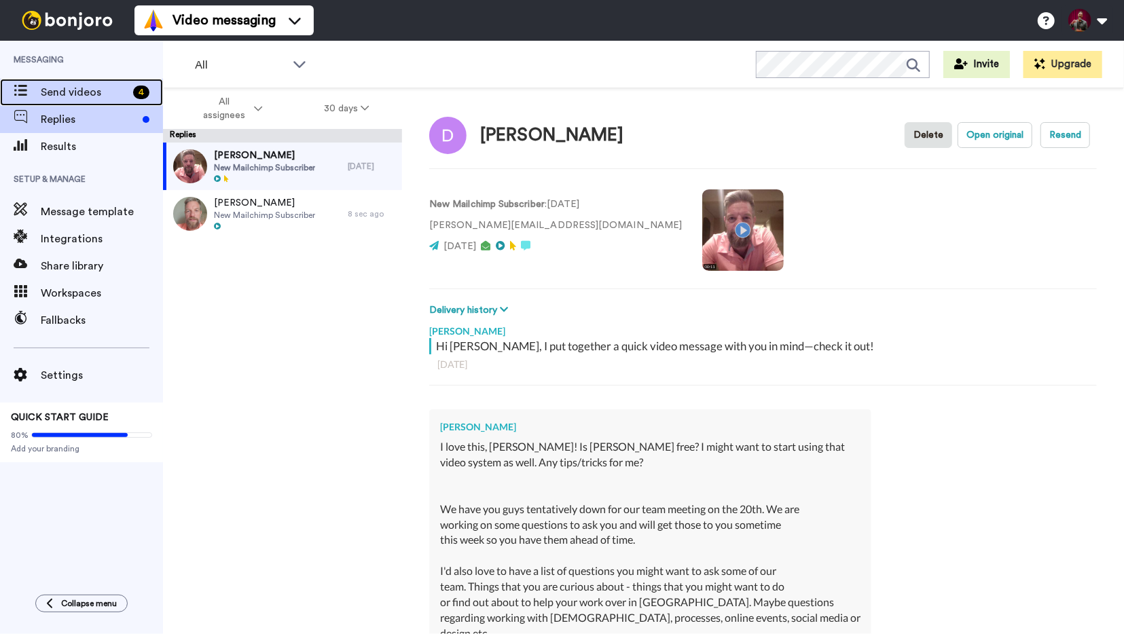
click at [54, 93] on span "Send videos" at bounding box center [84, 92] width 87 height 16
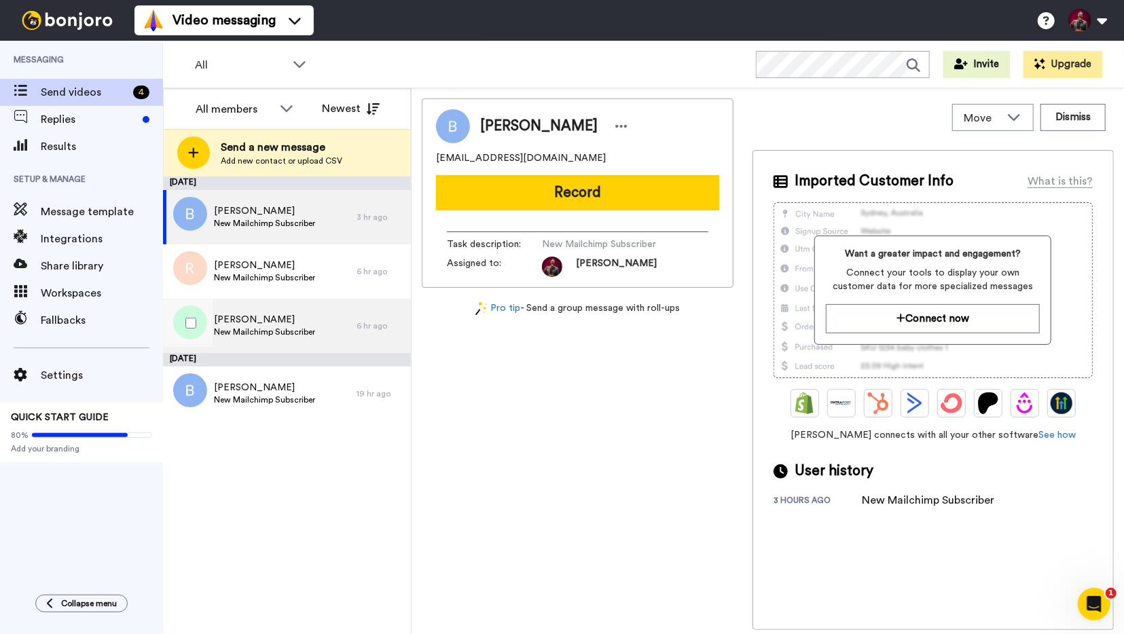
click at [313, 310] on div "Claudia Erickson New Mailchimp Subscriber" at bounding box center [260, 326] width 194 height 54
